Goal: Use online tool/utility: Utilize a website feature to perform a specific function

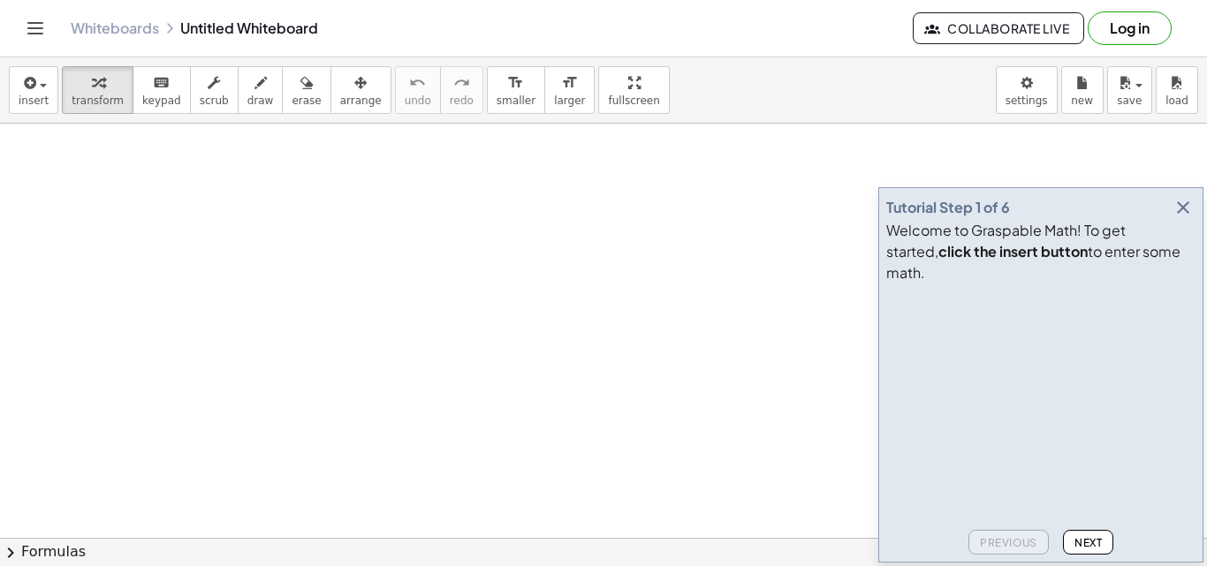
click at [1184, 218] on icon "button" at bounding box center [1183, 207] width 21 height 21
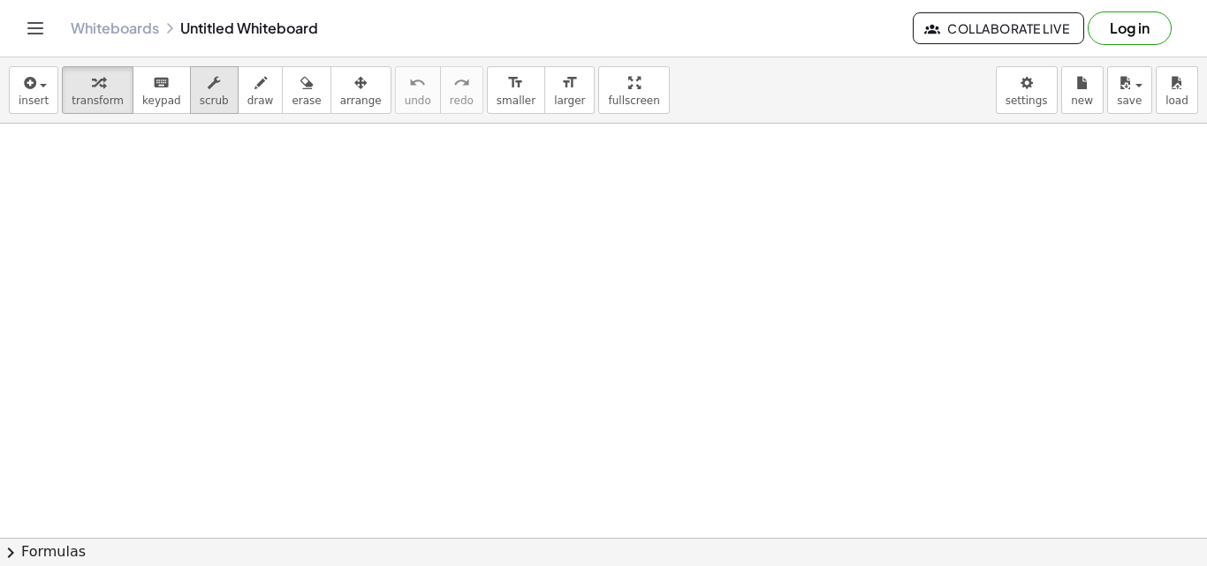
click at [213, 99] on button "scrub" at bounding box center [214, 90] width 49 height 48
click at [238, 99] on button "draw" at bounding box center [261, 90] width 46 height 48
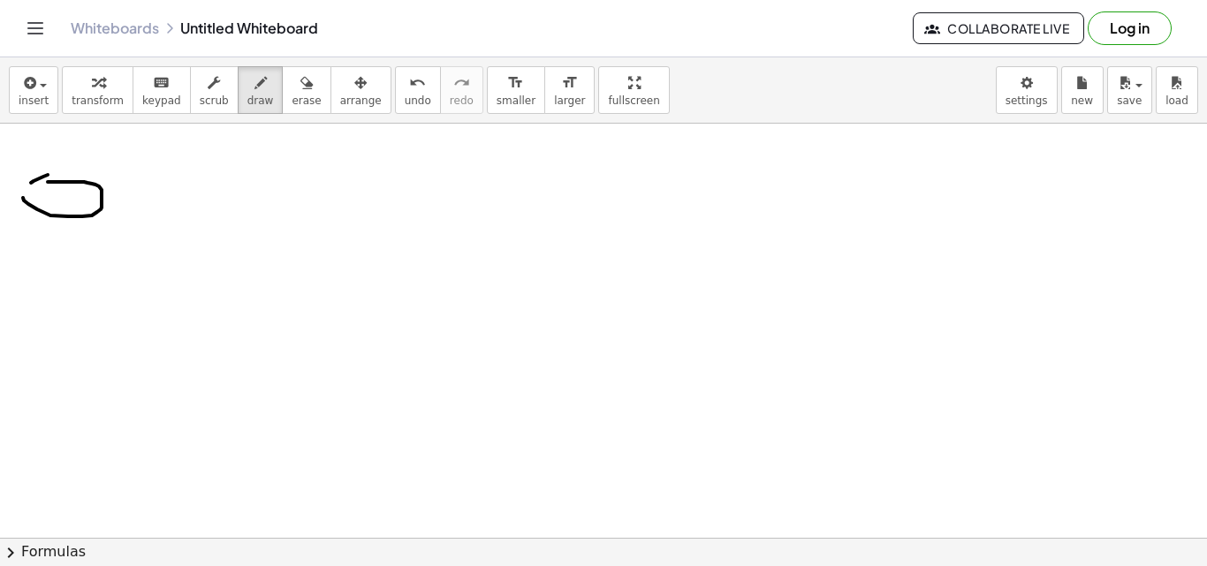
click at [405, 103] on span "undo" at bounding box center [418, 101] width 27 height 12
drag, startPoint x: 57, startPoint y: 157, endPoint x: 54, endPoint y: 197, distance: 39.9
drag, startPoint x: 24, startPoint y: 234, endPoint x: 21, endPoint y: 260, distance: 25.8
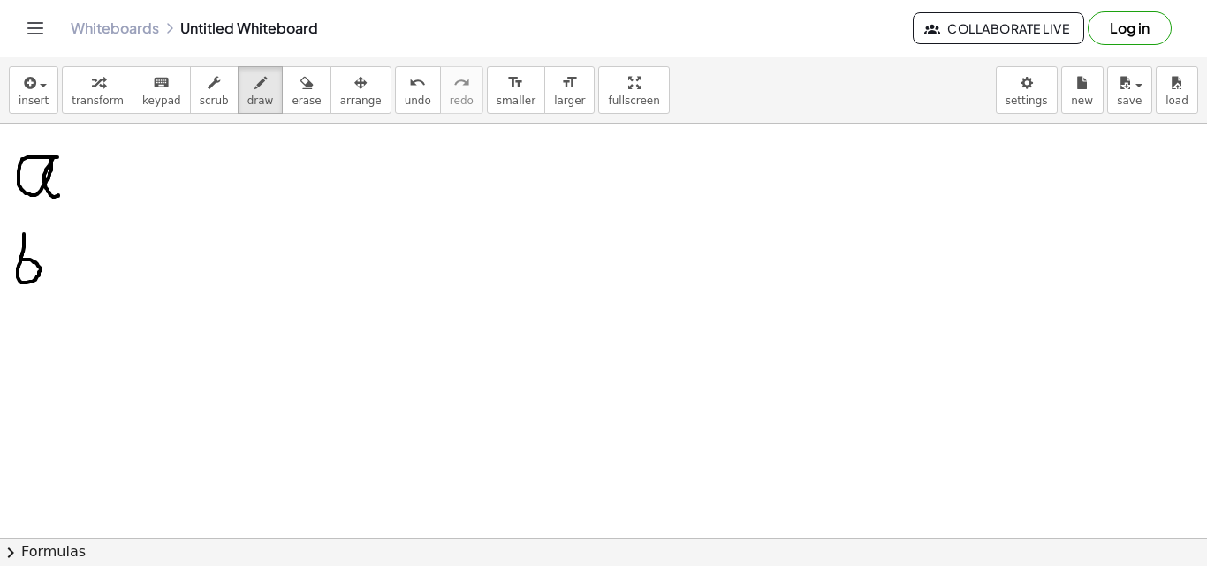
drag, startPoint x: 67, startPoint y: 249, endPoint x: 82, endPoint y: 248, distance: 15.0
drag, startPoint x: 61, startPoint y: 265, endPoint x: 72, endPoint y: 269, distance: 12.0
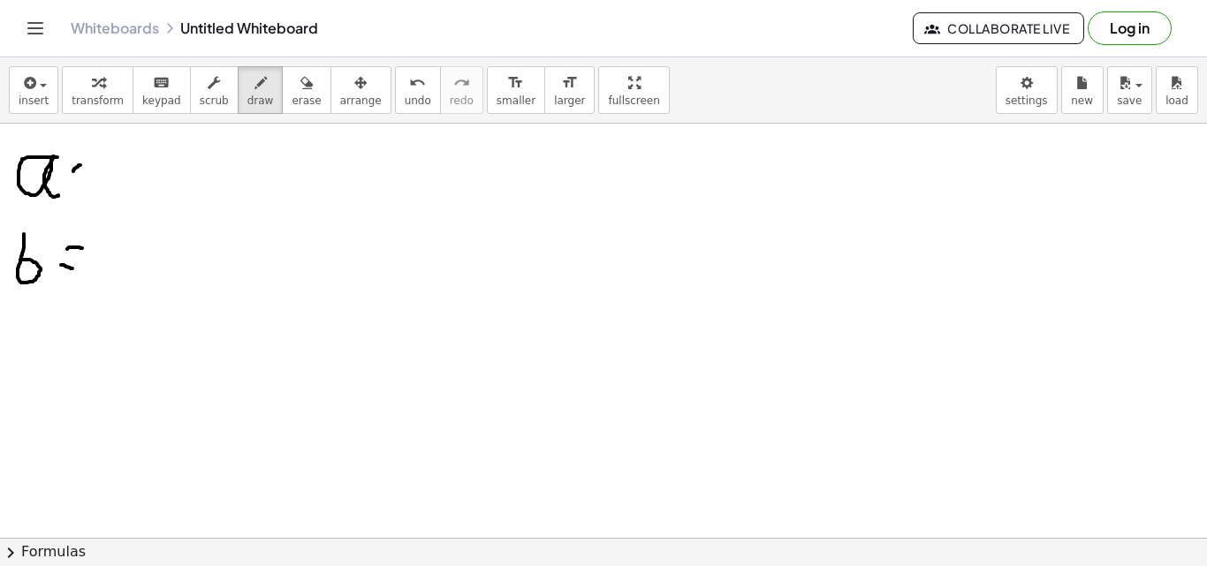
drag, startPoint x: 73, startPoint y: 171, endPoint x: 84, endPoint y: 164, distance: 12.7
drag, startPoint x: 76, startPoint y: 184, endPoint x: 91, endPoint y: 186, distance: 15.1
drag, startPoint x: 73, startPoint y: 168, endPoint x: 92, endPoint y: 165, distance: 18.7
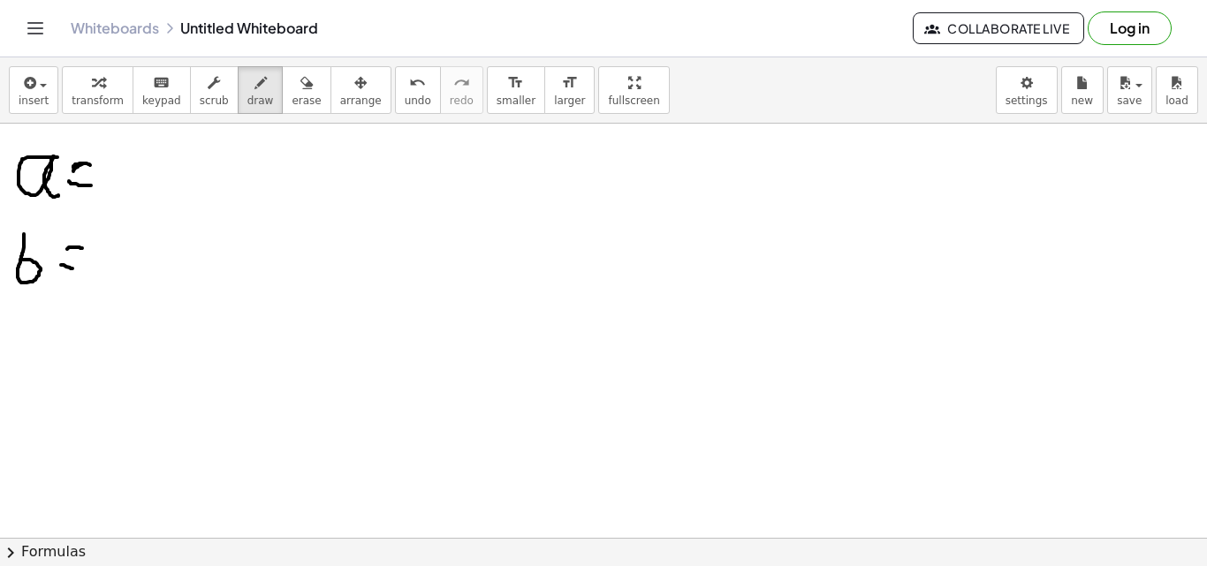
drag, startPoint x: 244, startPoint y: 226, endPoint x: 259, endPoint y: 252, distance: 29.7
drag, startPoint x: 270, startPoint y: 222, endPoint x: 267, endPoint y: 254, distance: 32.8
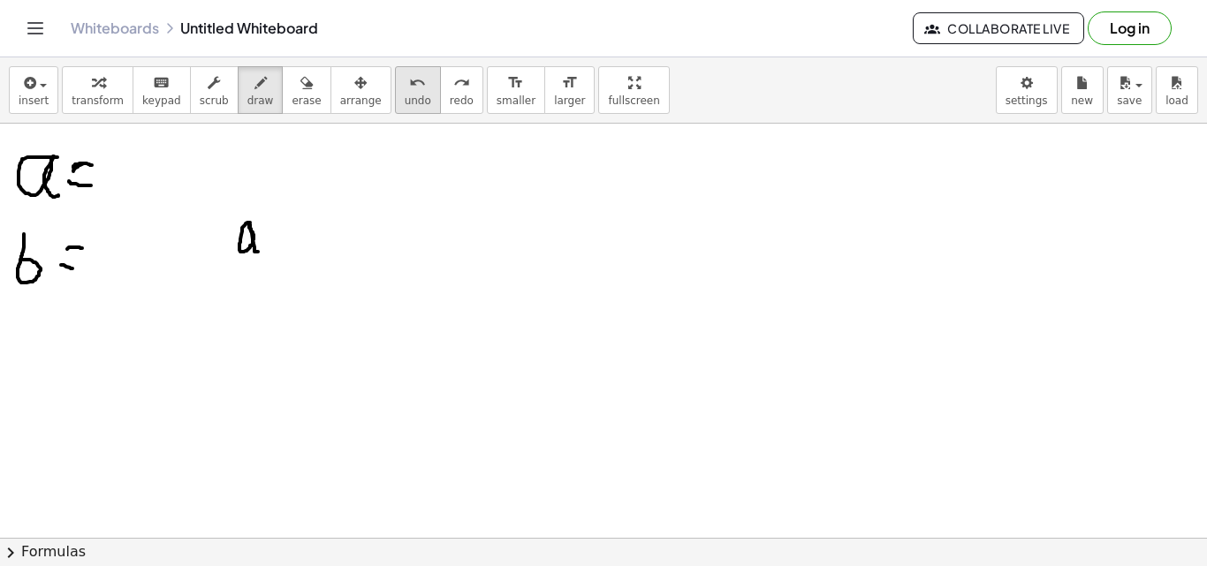
click at [405, 95] on span "undo" at bounding box center [418, 101] width 27 height 12
drag, startPoint x: 212, startPoint y: 217, endPoint x: 296, endPoint y: 149, distance: 108.1
drag, startPoint x: 275, startPoint y: 227, endPoint x: 294, endPoint y: 237, distance: 21.7
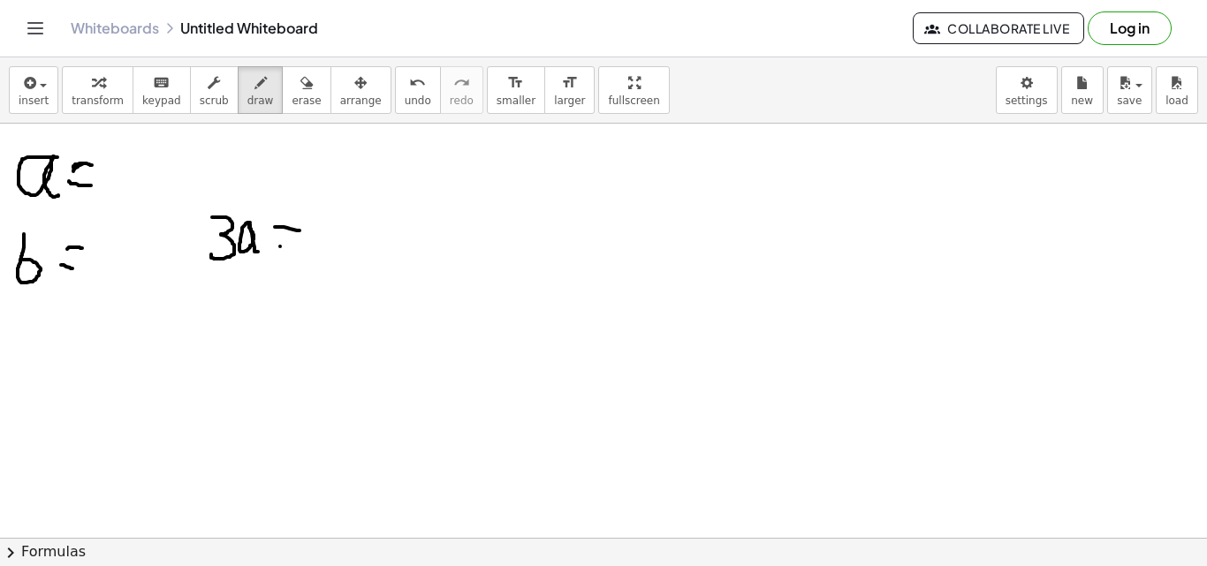
drag, startPoint x: 280, startPoint y: 247, endPoint x: 302, endPoint y: 243, distance: 22.4
drag, startPoint x: 327, startPoint y: 220, endPoint x: 344, endPoint y: 250, distance: 34.4
drag, startPoint x: 350, startPoint y: 248, endPoint x: 361, endPoint y: 224, distance: 26.1
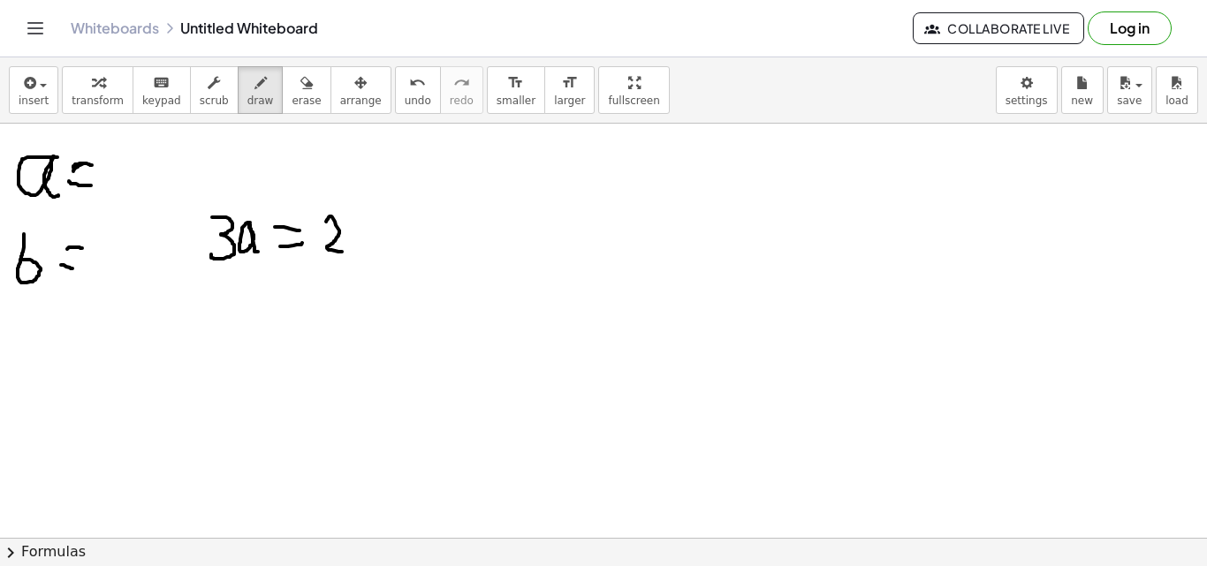
drag, startPoint x: 363, startPoint y: 204, endPoint x: 375, endPoint y: 258, distance: 55.1
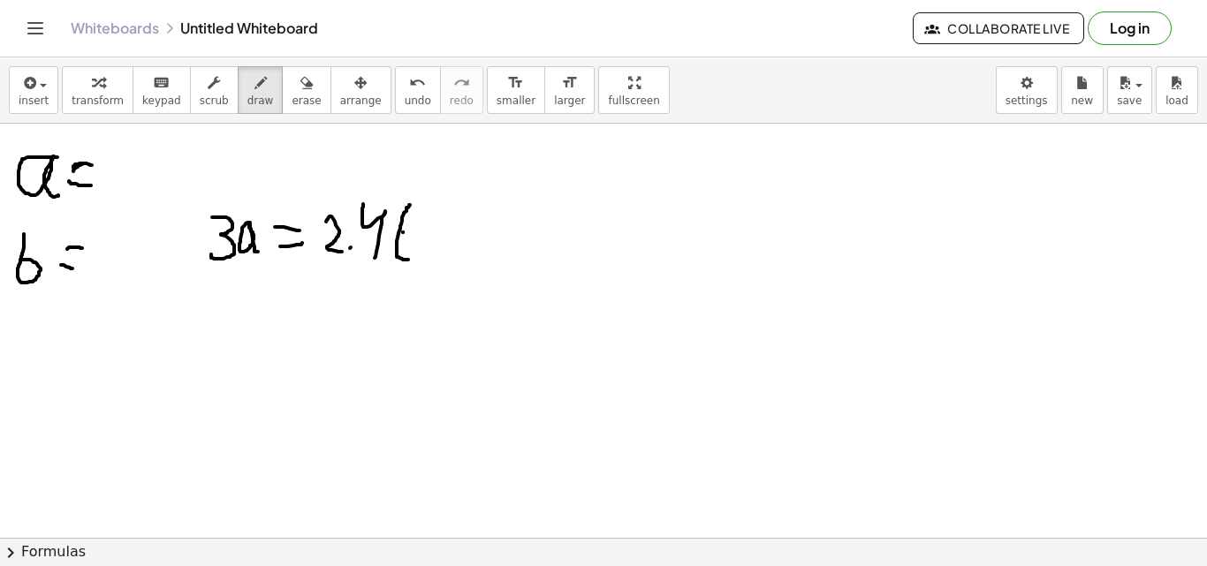
drag, startPoint x: 409, startPoint y: 205, endPoint x: 413, endPoint y: 260, distance: 54.9
drag, startPoint x: 428, startPoint y: 252, endPoint x: 438, endPoint y: 218, distance: 35.2
drag, startPoint x: 453, startPoint y: 193, endPoint x: 446, endPoint y: 270, distance: 78.1
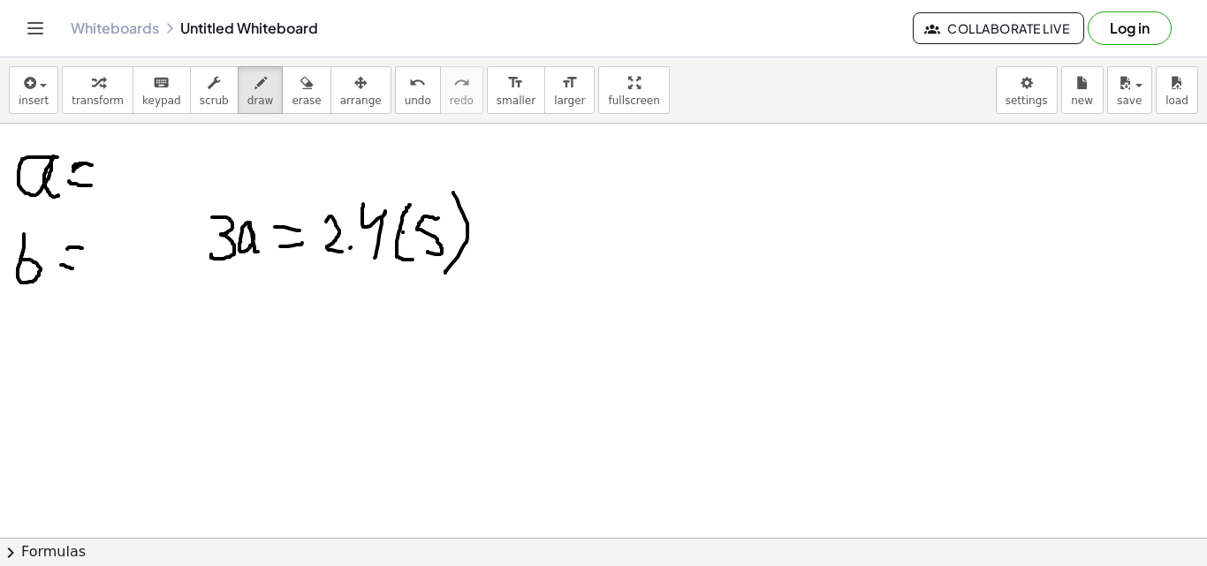
drag, startPoint x: 486, startPoint y: 220, endPoint x: 511, endPoint y: 215, distance: 25.3
drag, startPoint x: 489, startPoint y: 248, endPoint x: 507, endPoint y: 245, distance: 18.9
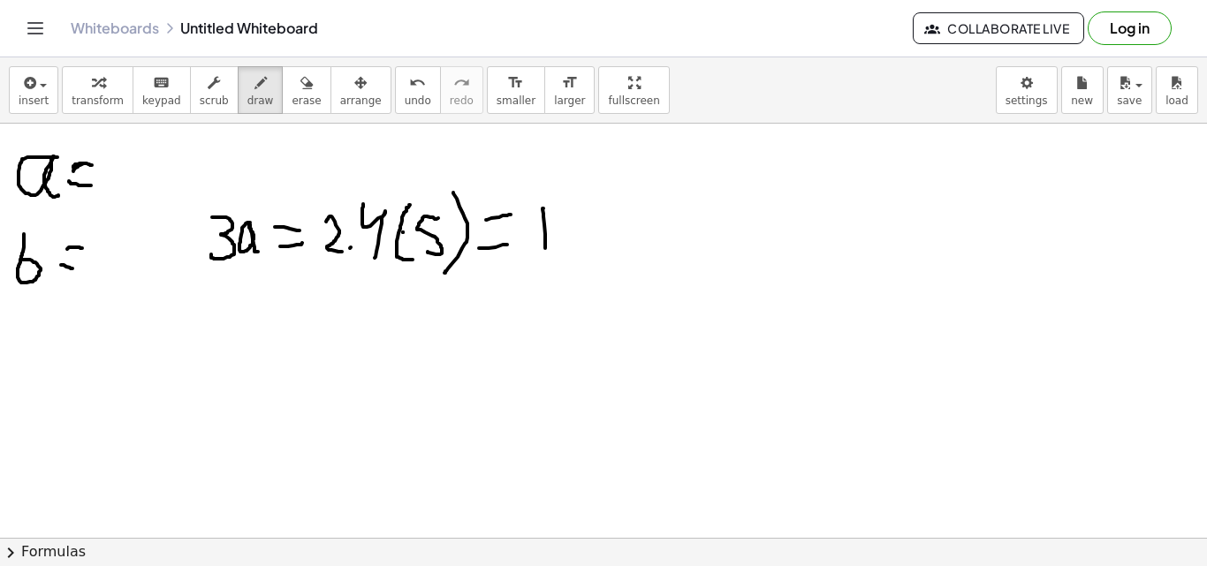
drag, startPoint x: 544, startPoint y: 224, endPoint x: 545, endPoint y: 265, distance: 40.7
drag, startPoint x: 529, startPoint y: 220, endPoint x: 546, endPoint y: 206, distance: 21.9
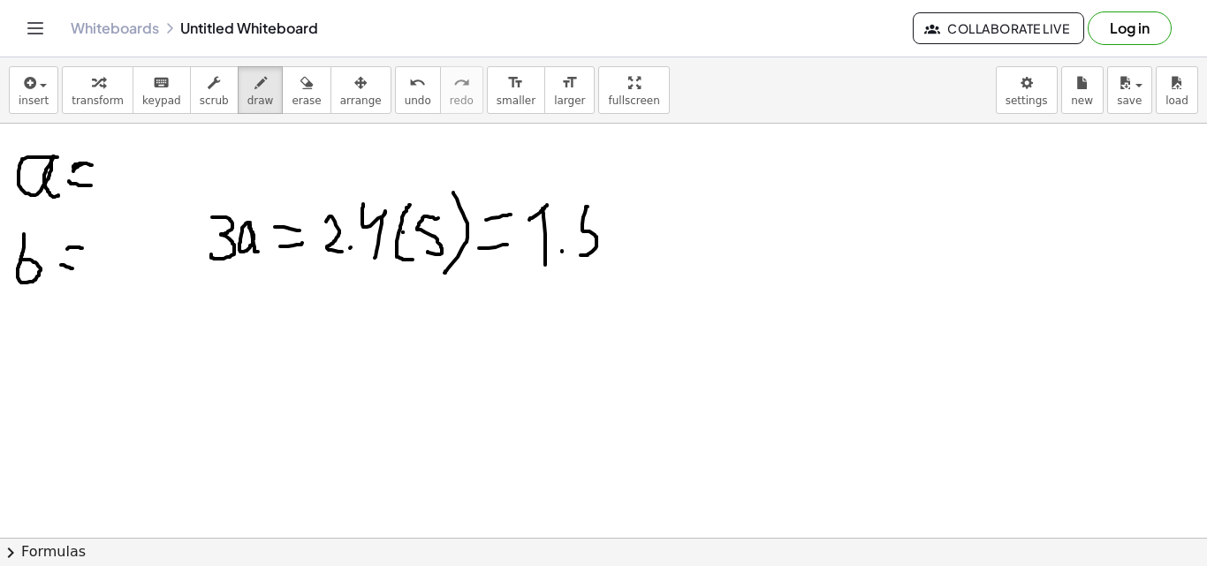
drag, startPoint x: 581, startPoint y: 255, endPoint x: 590, endPoint y: 205, distance: 51.3
drag, startPoint x: 613, startPoint y: 203, endPoint x: 610, endPoint y: 229, distance: 25.9
drag, startPoint x: 252, startPoint y: 346, endPoint x: 243, endPoint y: 389, distance: 43.3
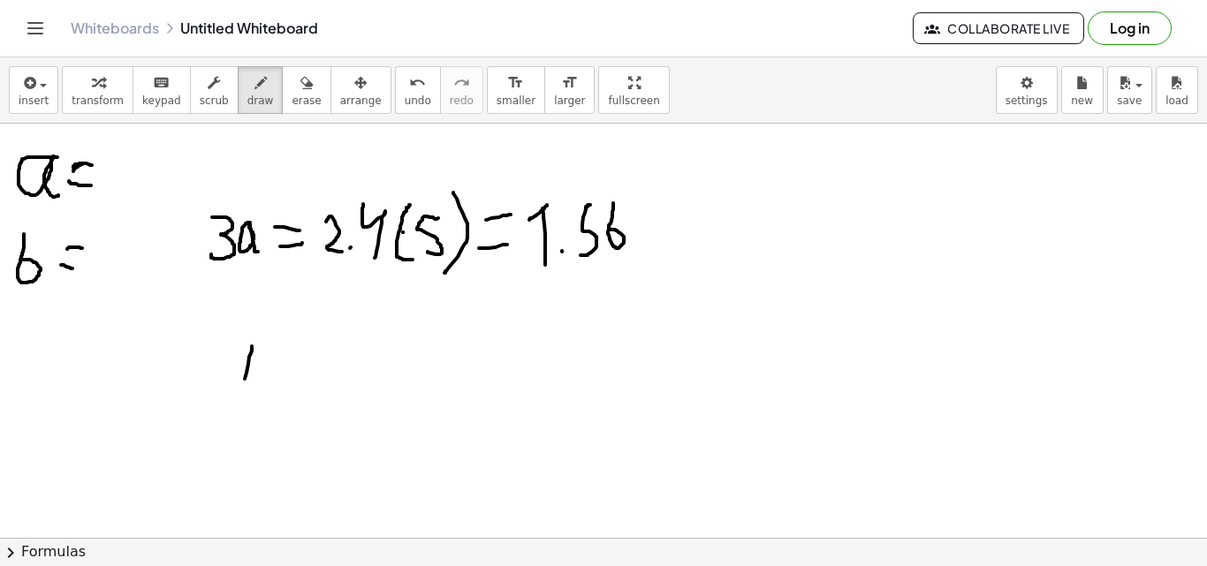
drag, startPoint x: 226, startPoint y: 357, endPoint x: 252, endPoint y: 342, distance: 29.7
drag, startPoint x: 265, startPoint y: 362, endPoint x: 309, endPoint y: 398, distance: 56.6
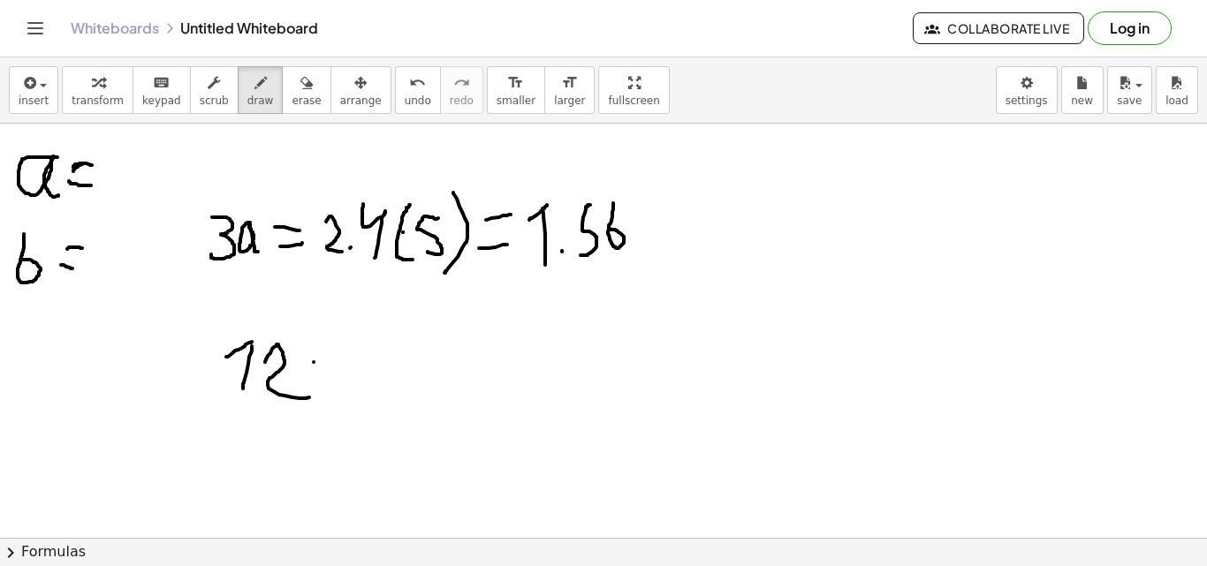
drag, startPoint x: 314, startPoint y: 362, endPoint x: 339, endPoint y: 351, distance: 28.1
drag, startPoint x: 329, startPoint y: 378, endPoint x: 356, endPoint y: 374, distance: 27.7
drag, startPoint x: 363, startPoint y: 339, endPoint x: 379, endPoint y: 387, distance: 50.3
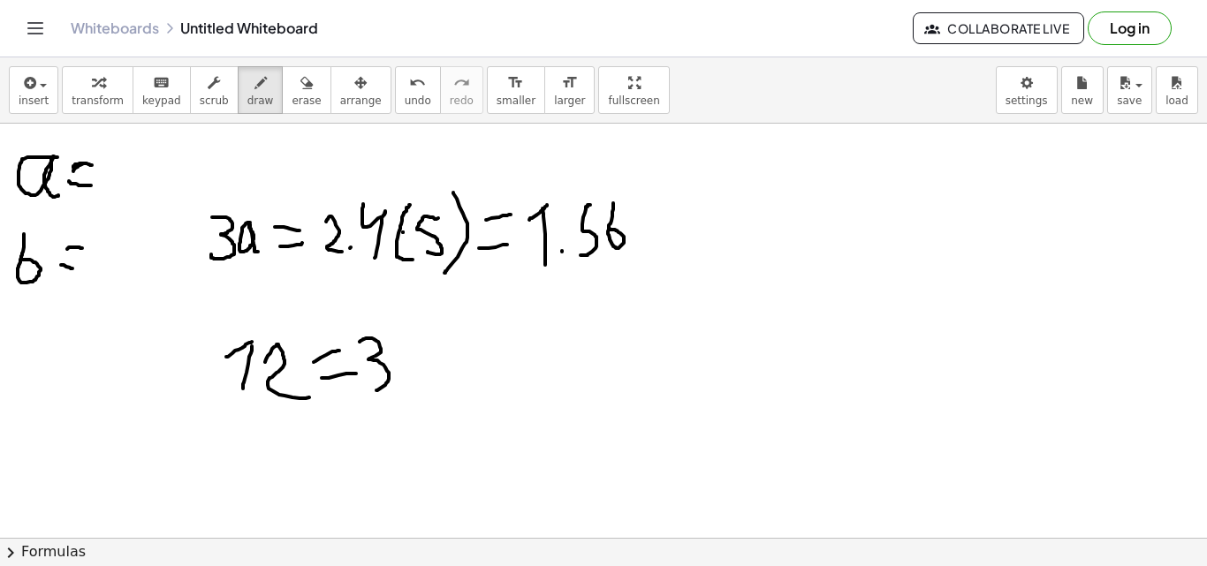
drag, startPoint x: 398, startPoint y: 366, endPoint x: 431, endPoint y: 383, distance: 37.5
drag, startPoint x: 329, startPoint y: 430, endPoint x: 374, endPoint y: 421, distance: 45.9
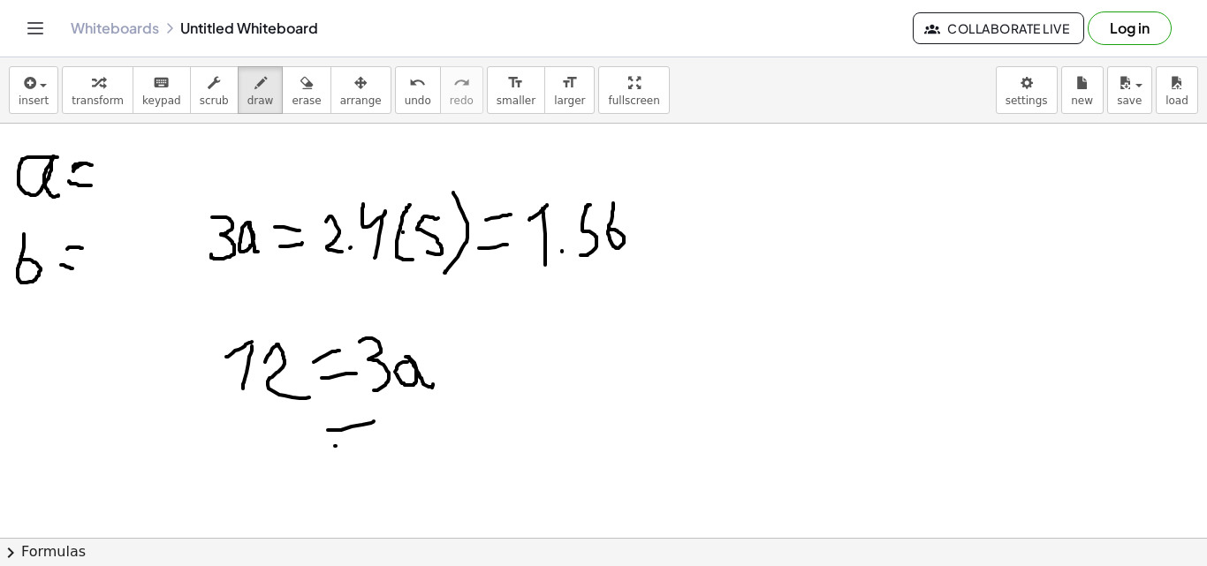
drag, startPoint x: 335, startPoint y: 446, endPoint x: 374, endPoint y: 444, distance: 39.0
drag, startPoint x: 262, startPoint y: 422, endPoint x: 278, endPoint y: 479, distance: 58.7
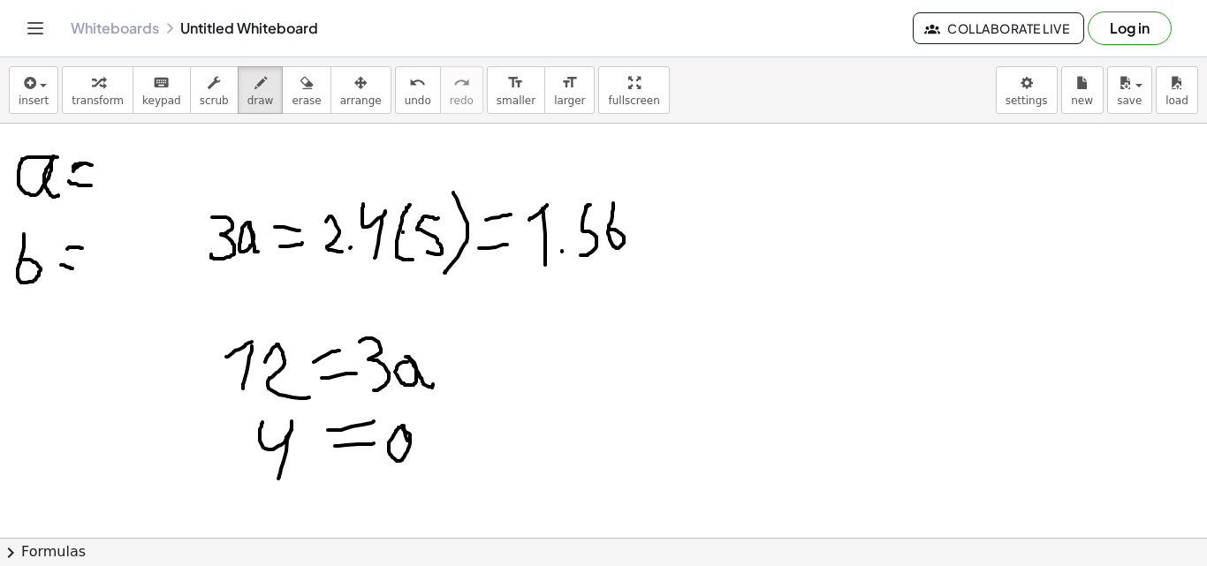
drag, startPoint x: 405, startPoint y: 432, endPoint x: 413, endPoint y: 456, distance: 25.1
drag, startPoint x: 117, startPoint y: 155, endPoint x: 140, endPoint y: 158, distance: 24.1
drag, startPoint x: 142, startPoint y: 155, endPoint x: 114, endPoint y: 229, distance: 79.4
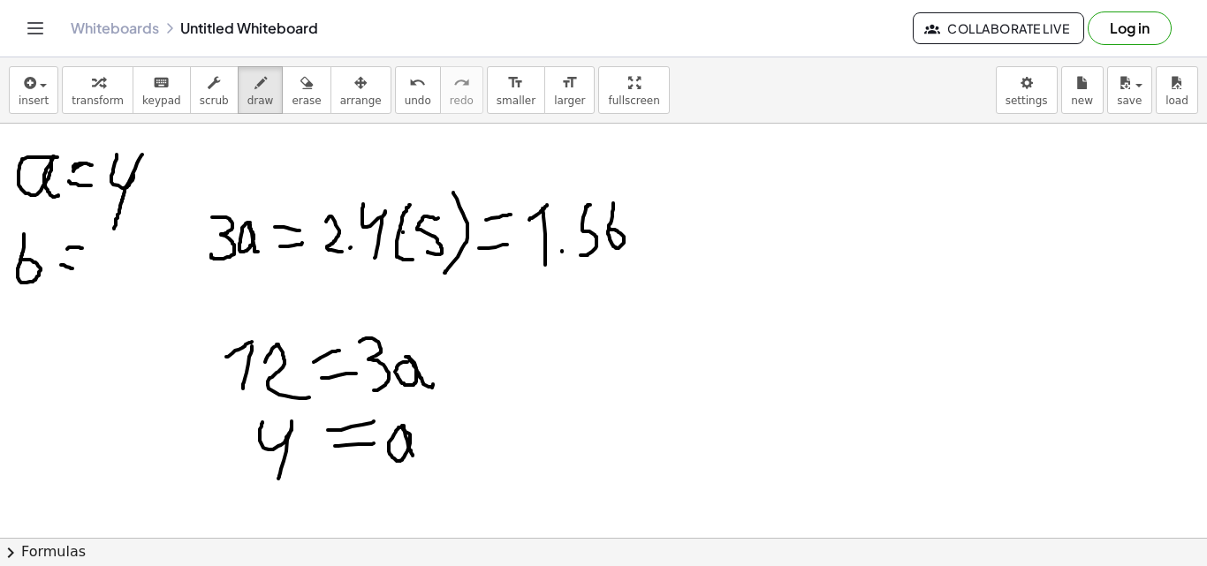
click at [300, 90] on icon "button" at bounding box center [306, 82] width 12 height 21
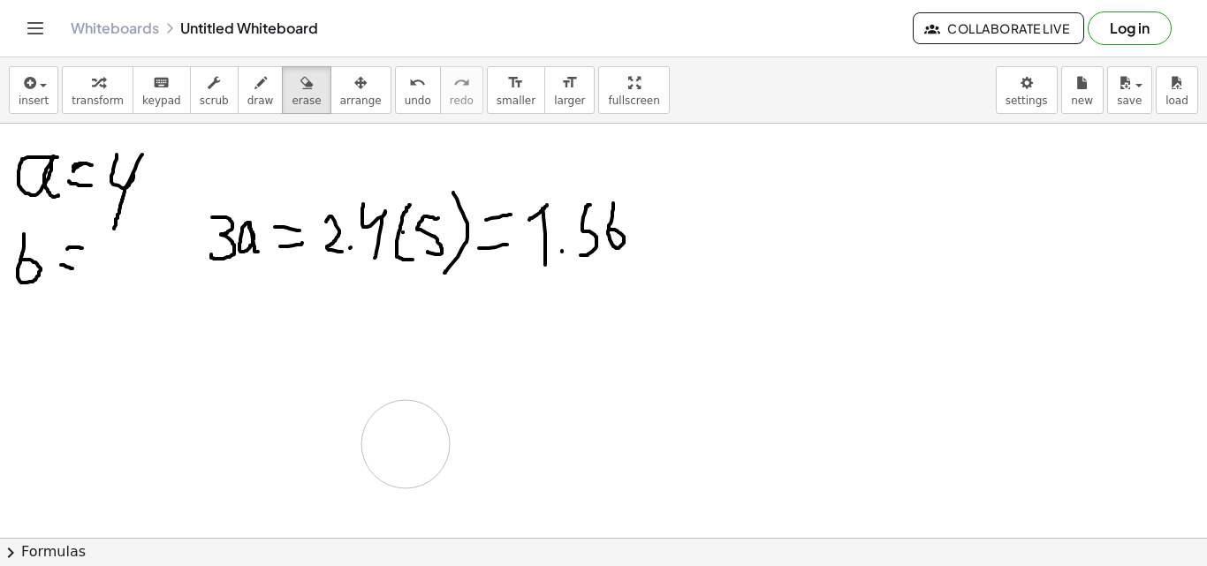
drag, startPoint x: 279, startPoint y: 353, endPoint x: 394, endPoint y: 398, distance: 123.4
click at [247, 103] on span "draw" at bounding box center [260, 101] width 27 height 12
drag, startPoint x: 345, startPoint y: 368, endPoint x: 340, endPoint y: 400, distance: 33.0
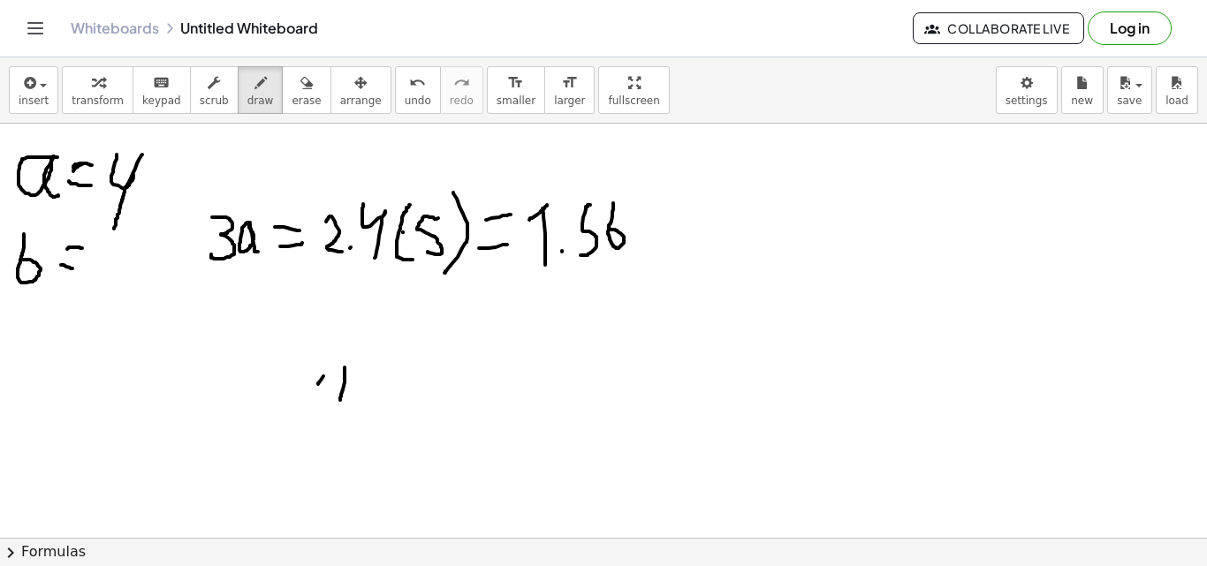
drag, startPoint x: 323, startPoint y: 376, endPoint x: 348, endPoint y: 361, distance: 29.4
drag, startPoint x: 359, startPoint y: 372, endPoint x: 400, endPoint y: 383, distance: 43.1
drag, startPoint x: 418, startPoint y: 365, endPoint x: 448, endPoint y: 367, distance: 30.1
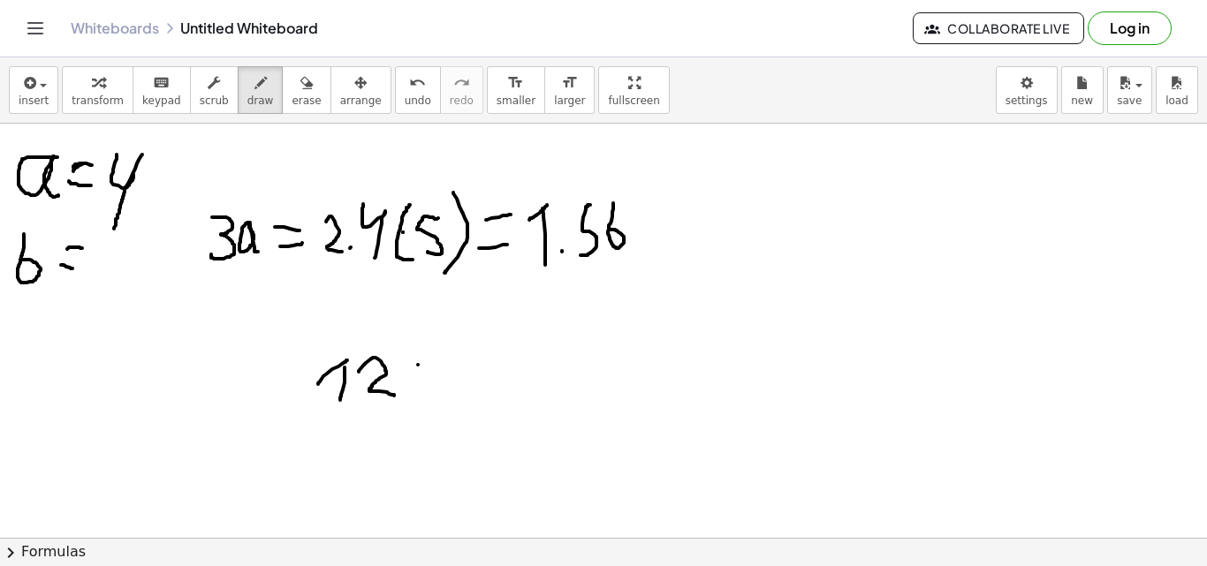
drag, startPoint x: 440, startPoint y: 391, endPoint x: 458, endPoint y: 404, distance: 21.6
drag, startPoint x: 372, startPoint y: 416, endPoint x: 410, endPoint y: 416, distance: 38.0
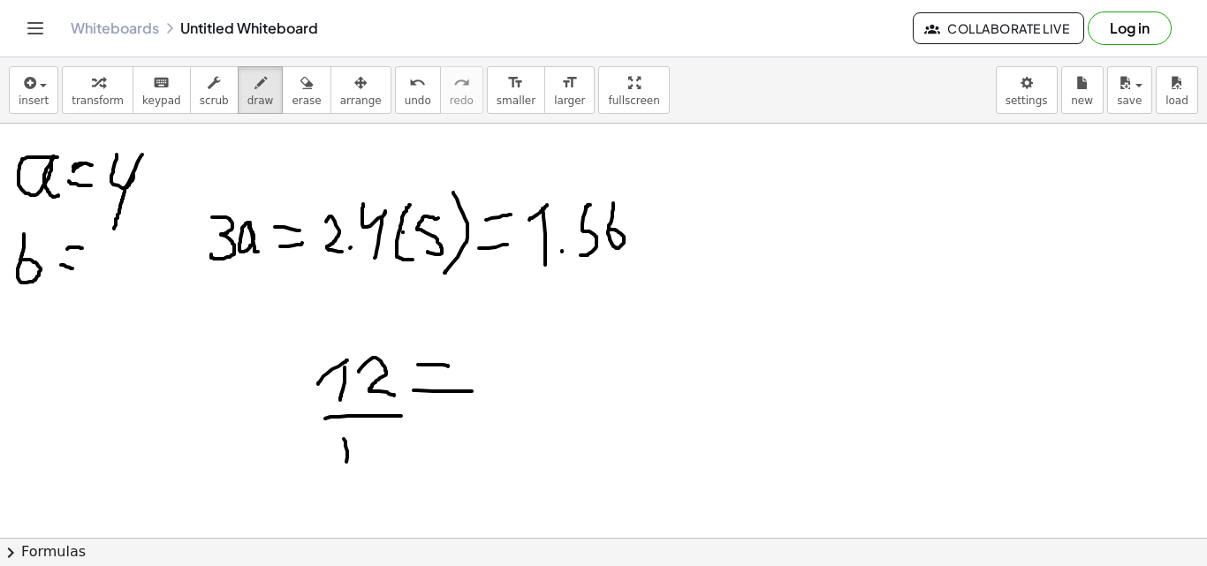
drag, startPoint x: 344, startPoint y: 439, endPoint x: 346, endPoint y: 462, distance: 23.1
drag, startPoint x: 330, startPoint y: 444, endPoint x: 342, endPoint y: 436, distance: 14.7
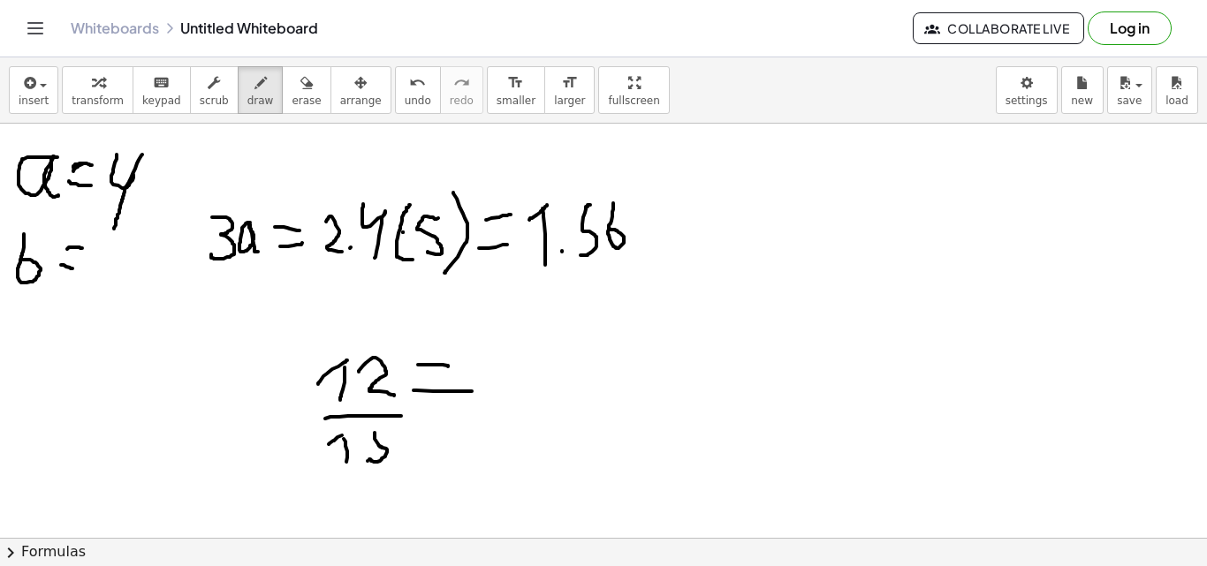
drag, startPoint x: 369, startPoint y: 459, endPoint x: 388, endPoint y: 428, distance: 36.8
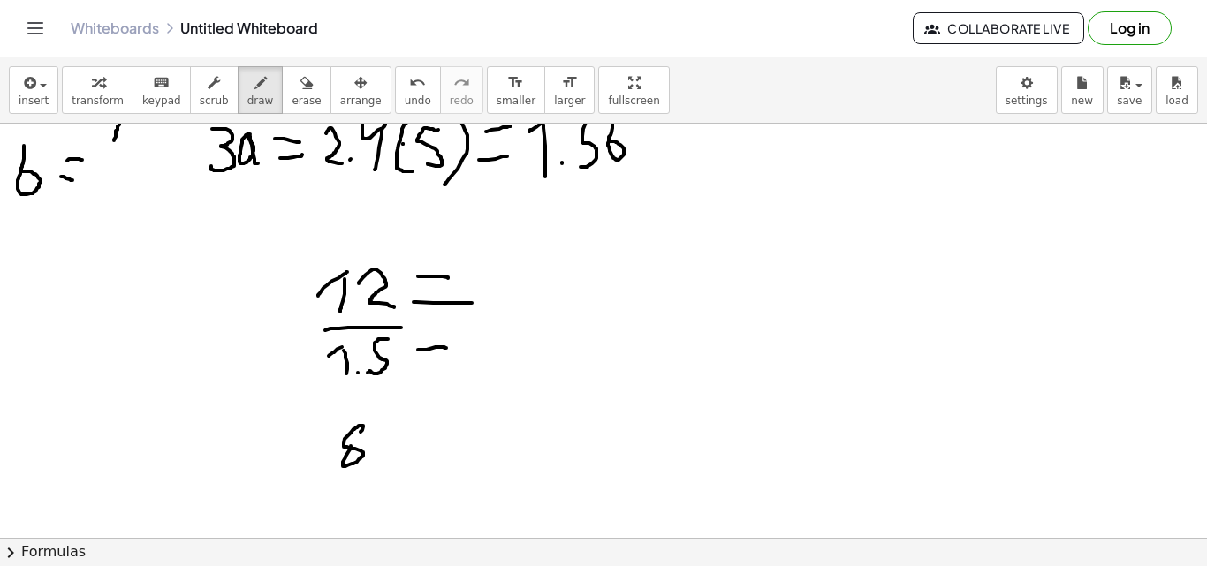
click at [350, 441] on div at bounding box center [603, 507] width 1207 height 944
drag, startPoint x: 420, startPoint y: 444, endPoint x: 459, endPoint y: 444, distance: 39.8
click at [459, 444] on div at bounding box center [603, 507] width 1207 height 944
drag, startPoint x: 408, startPoint y: 459, endPoint x: 465, endPoint y: 458, distance: 56.6
click at [459, 459] on div at bounding box center [603, 507] width 1207 height 944
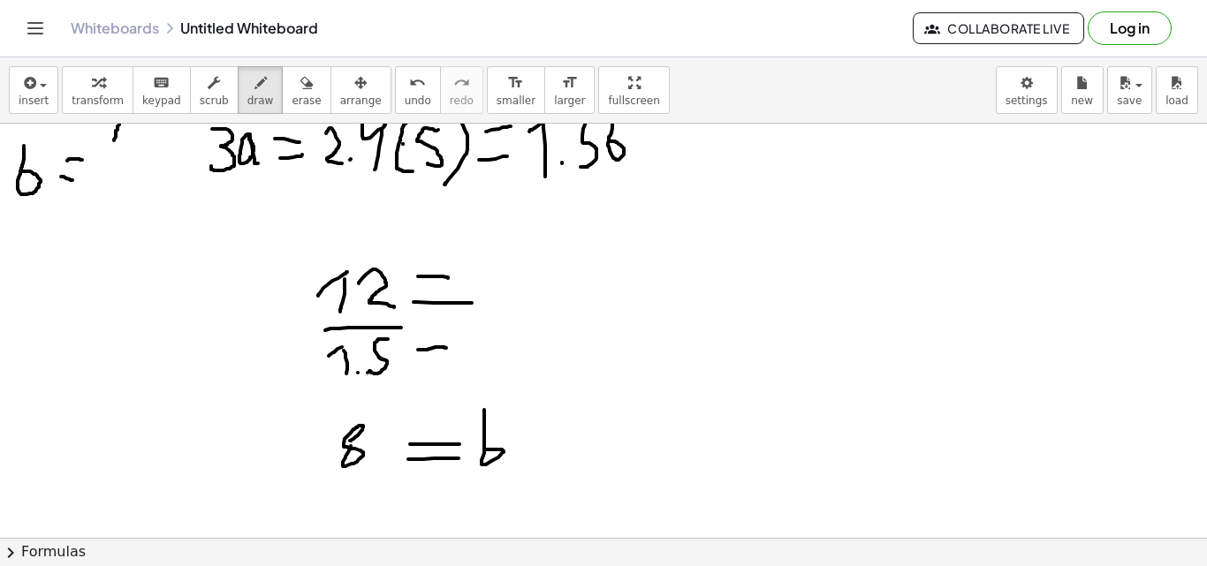
drag, startPoint x: 484, startPoint y: 410, endPoint x: 484, endPoint y: 450, distance: 39.8
click at [484, 450] on div at bounding box center [603, 507] width 1207 height 944
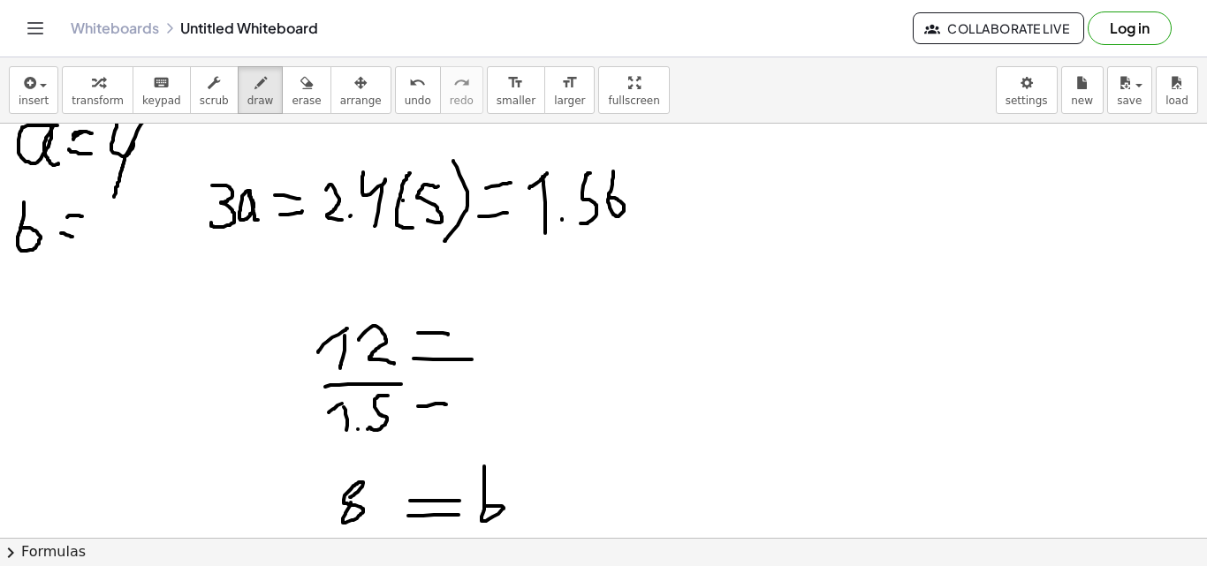
scroll to position [0, 0]
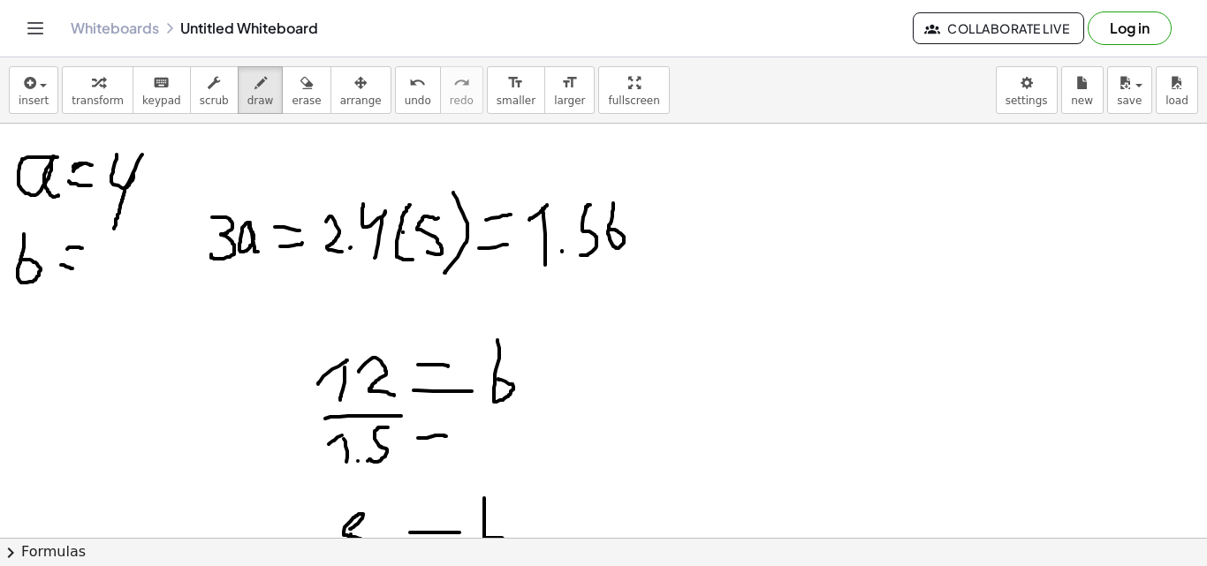
drag, startPoint x: 497, startPoint y: 340, endPoint x: 498, endPoint y: 379, distance: 38.9
